Goal: Task Accomplishment & Management: Manage account settings

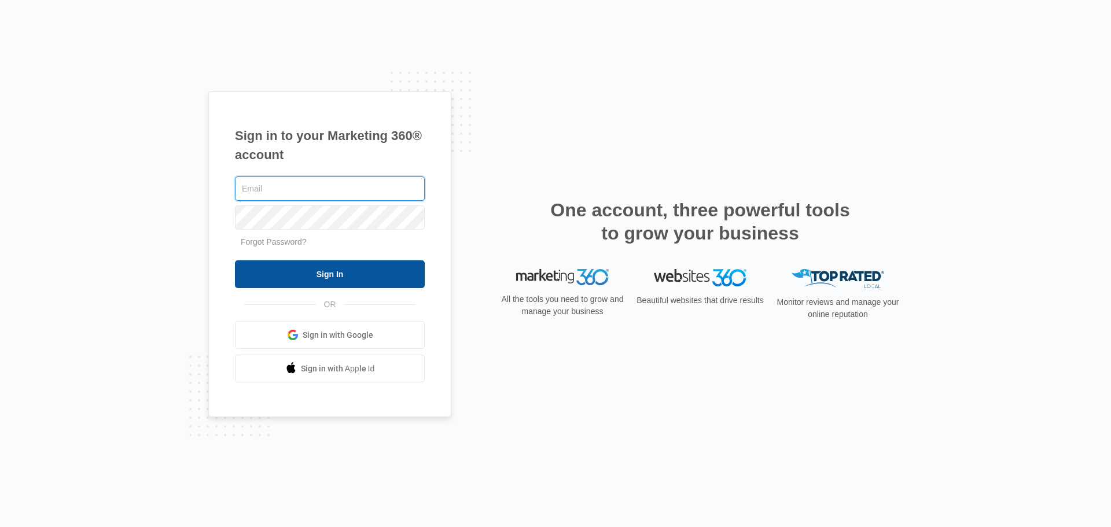
type input "[EMAIL_ADDRESS][DOMAIN_NAME]"
click at [317, 278] on input "Sign In" at bounding box center [330, 274] width 190 height 28
